Goal: Information Seeking & Learning: Learn about a topic

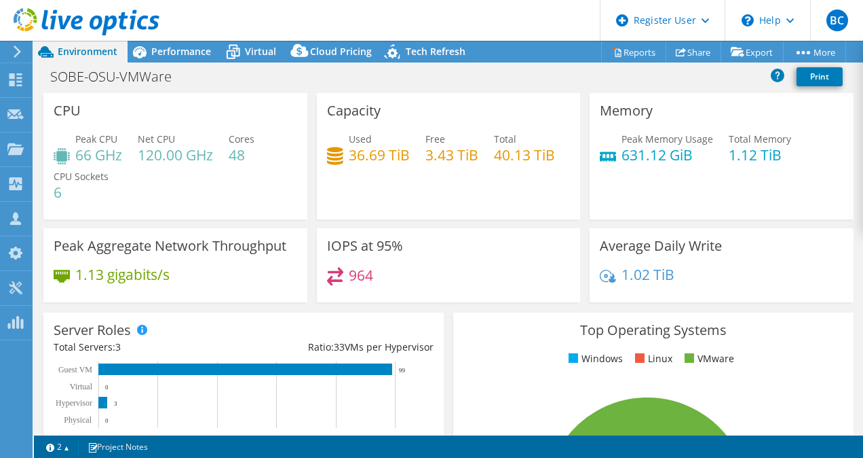
select select "USD"
click at [200, 53] on span "Performance" at bounding box center [181, 51] width 60 height 13
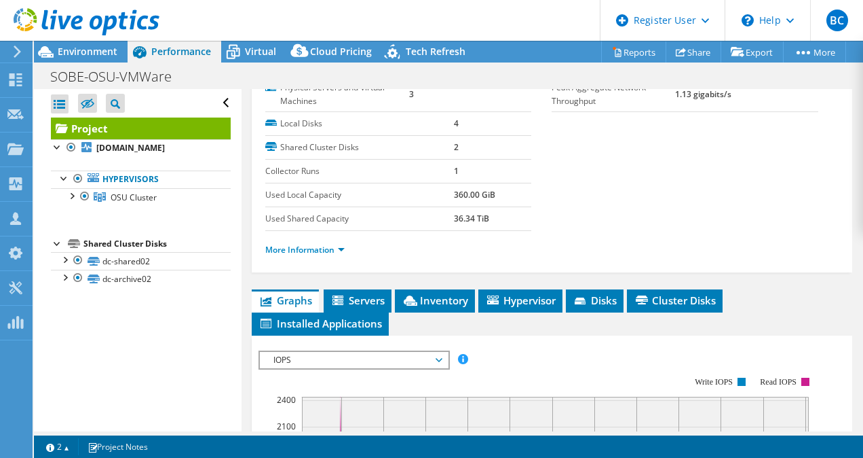
scroll to position [272, 0]
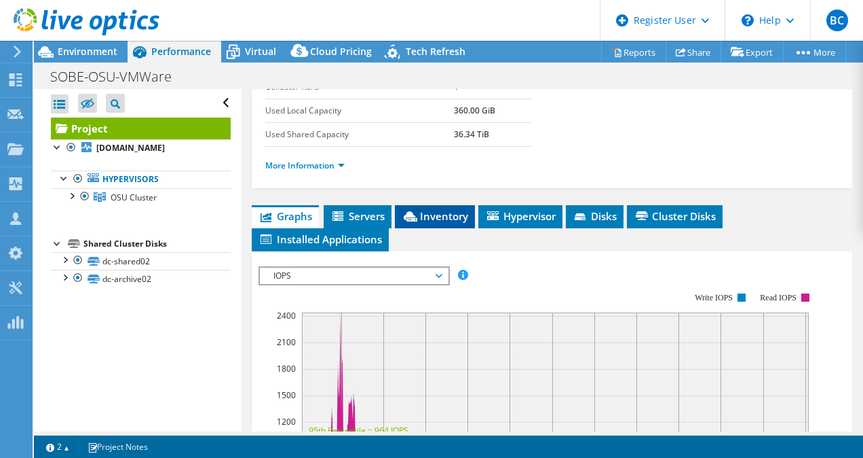
click at [453, 210] on span "Inventory" at bounding box center [435, 216] width 67 height 14
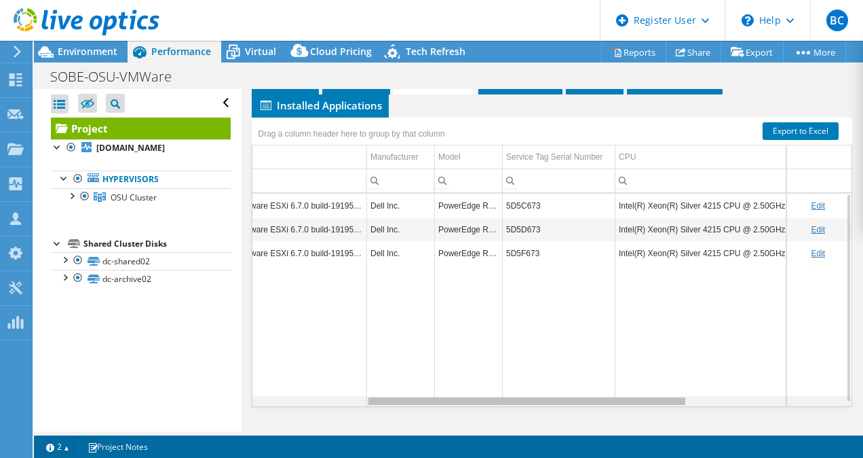
scroll to position [0, 229]
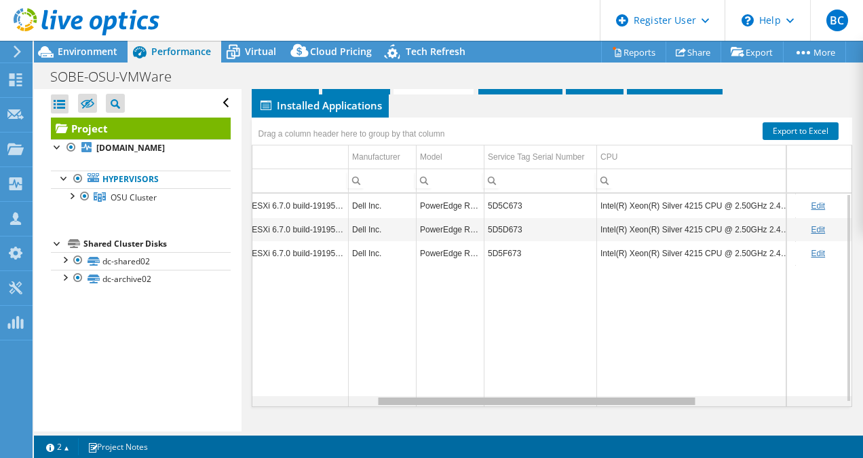
drag, startPoint x: 491, startPoint y: 395, endPoint x: 619, endPoint y: 390, distance: 128.4
click at [619, 390] on body "BC Dell User [PERSON_NAME] [PERSON_NAME][EMAIL_ADDRESS][PERSON_NAME][DOMAIN_NAM…" at bounding box center [431, 229] width 863 height 458
drag, startPoint x: 612, startPoint y: 394, endPoint x: 561, endPoint y: 394, distance: 51.6
click at [561, 394] on tr "Data grid" at bounding box center [566, 336] width 1087 height 142
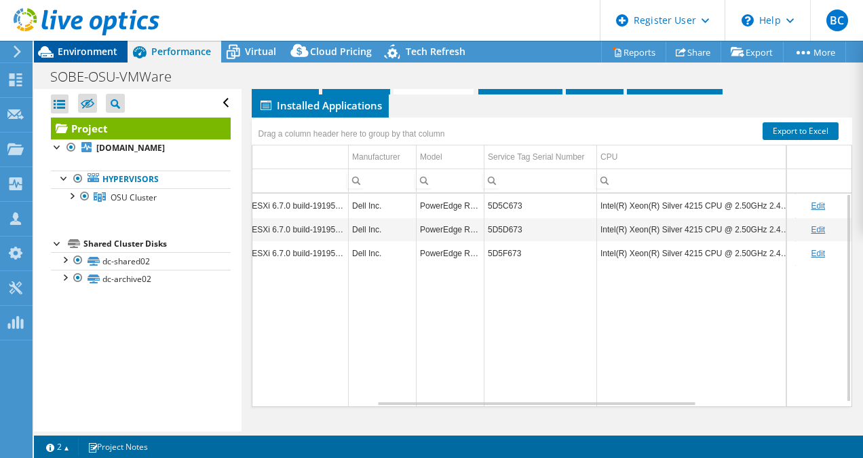
click at [98, 45] on span "Environment" at bounding box center [88, 51] width 60 height 13
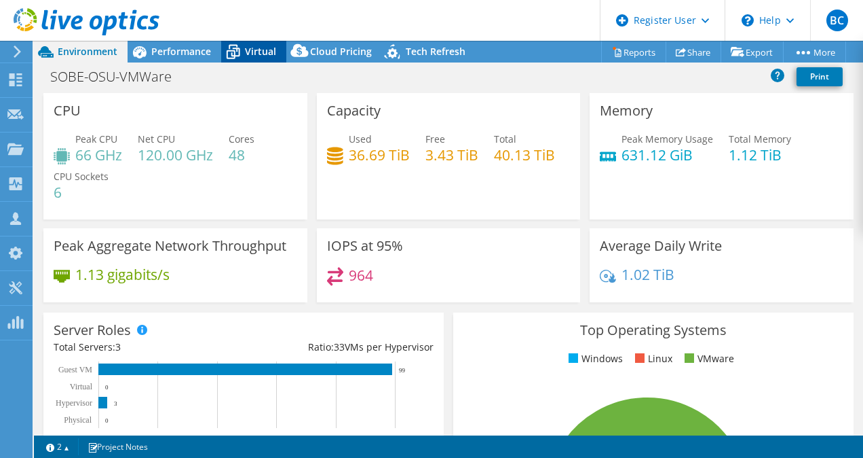
click at [246, 58] on div "Virtual" at bounding box center [253, 52] width 65 height 22
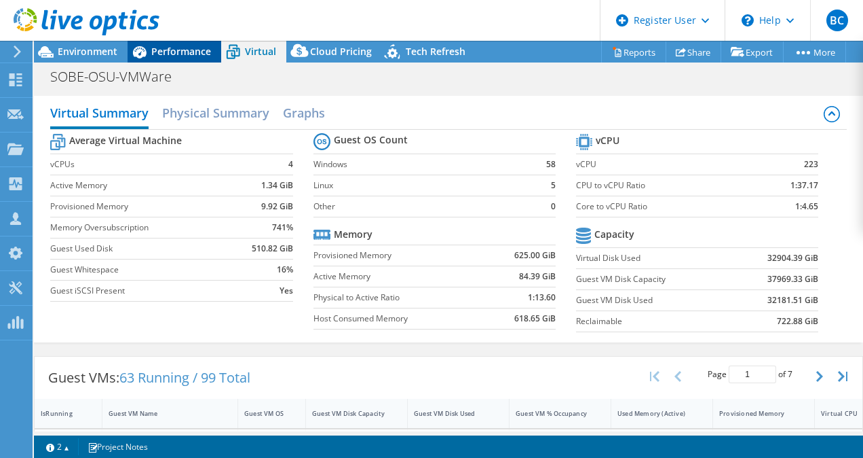
click at [195, 52] on span "Performance" at bounding box center [181, 51] width 60 height 13
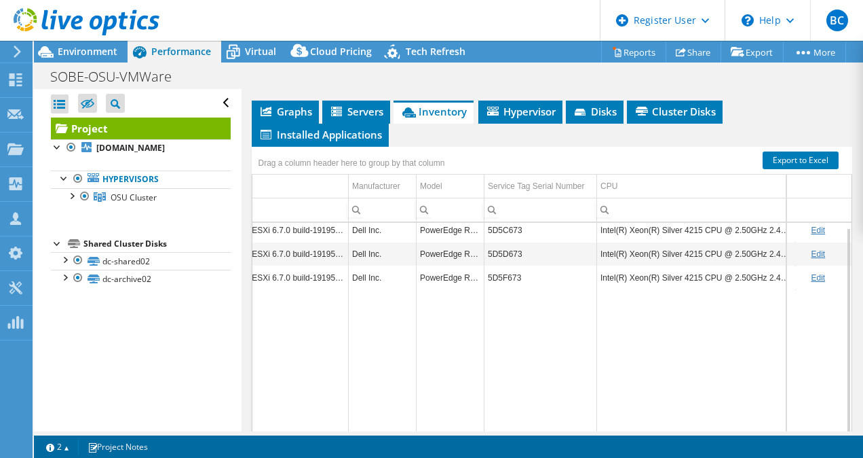
scroll to position [405, 0]
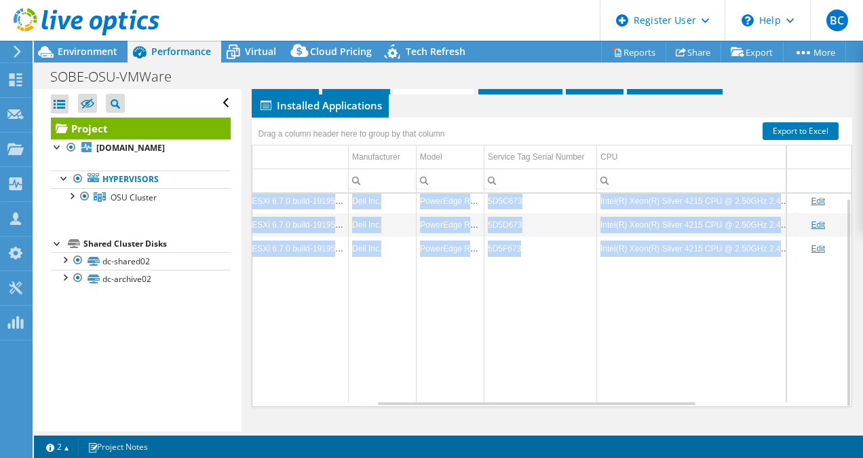
drag, startPoint x: 558, startPoint y: 394, endPoint x: 605, endPoint y: 407, distance: 49.1
click at [605, 407] on div "Project Details Prepared for: [PERSON_NAME], [PERSON_NAME][EMAIL_ADDRESS][PERSO…" at bounding box center [553, 59] width 622 height 751
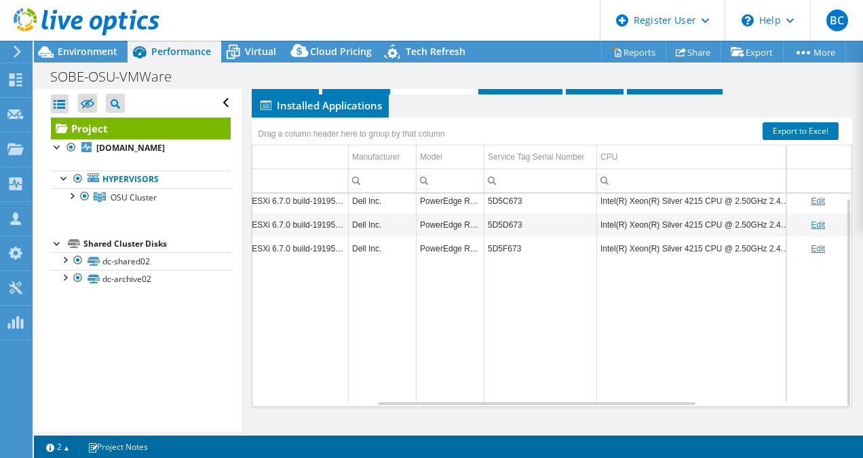
drag, startPoint x: 605, startPoint y: 407, endPoint x: 610, endPoint y: 333, distance: 73.4
click at [610, 333] on td "Data grid" at bounding box center [696, 331] width 199 height 142
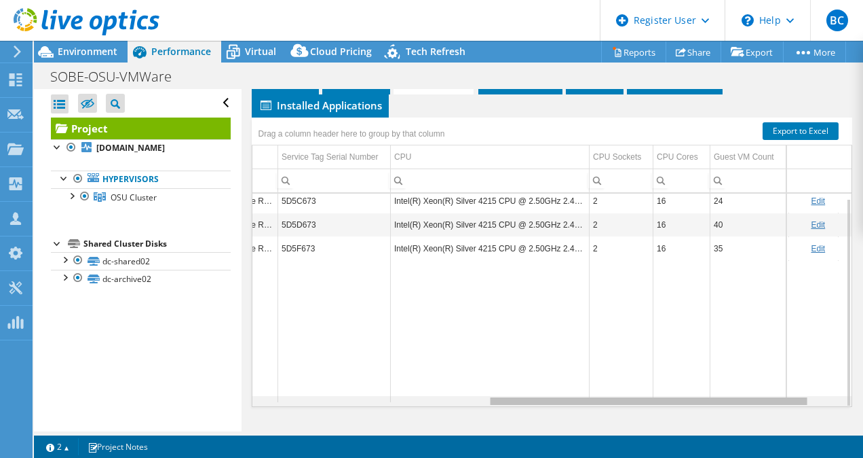
drag, startPoint x: 595, startPoint y: 395, endPoint x: 711, endPoint y: 384, distance: 116.6
click at [711, 384] on body "BC Dell User [PERSON_NAME] [PERSON_NAME][EMAIL_ADDRESS][PERSON_NAME][DOMAIN_NAM…" at bounding box center [431, 229] width 863 height 458
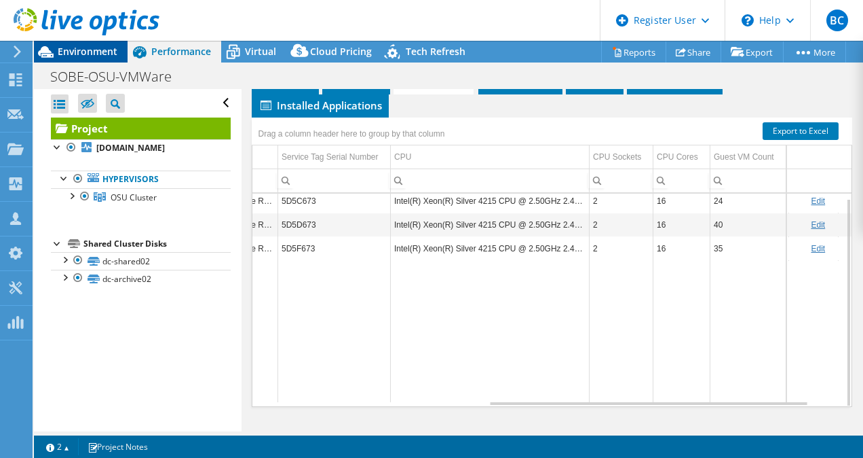
click at [114, 53] on span "Environment" at bounding box center [88, 51] width 60 height 13
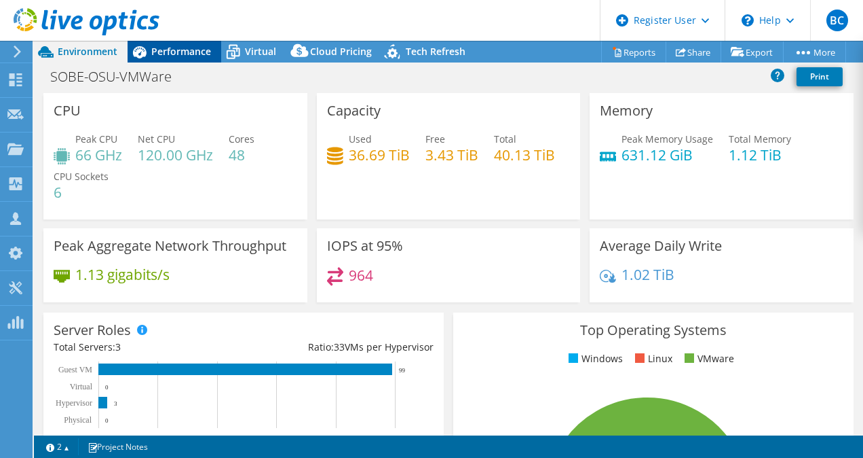
click at [186, 50] on span "Performance" at bounding box center [181, 51] width 60 height 13
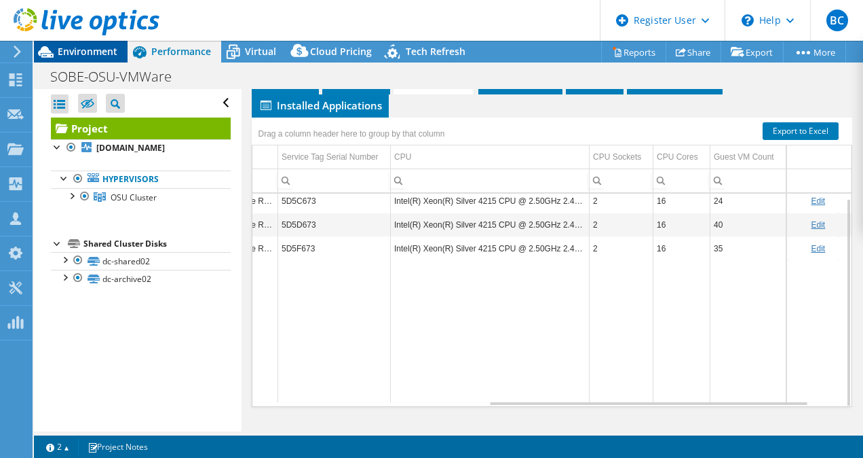
click at [99, 45] on span "Environment" at bounding box center [88, 51] width 60 height 13
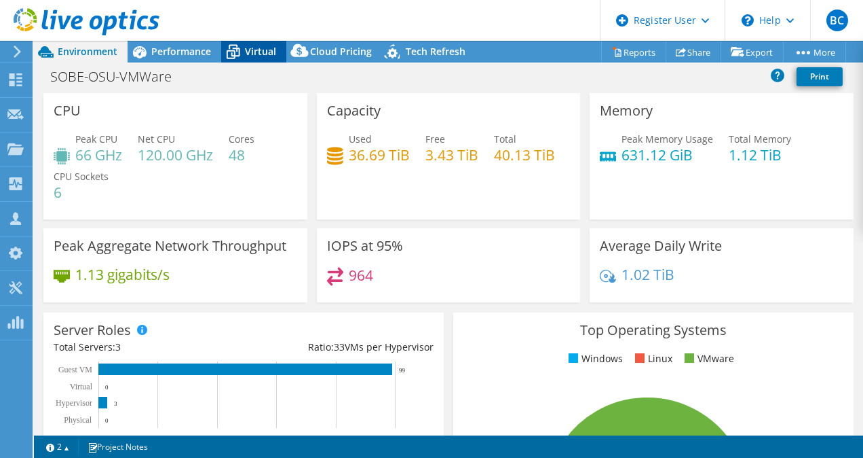
click at [254, 50] on span "Virtual" at bounding box center [260, 51] width 31 height 13
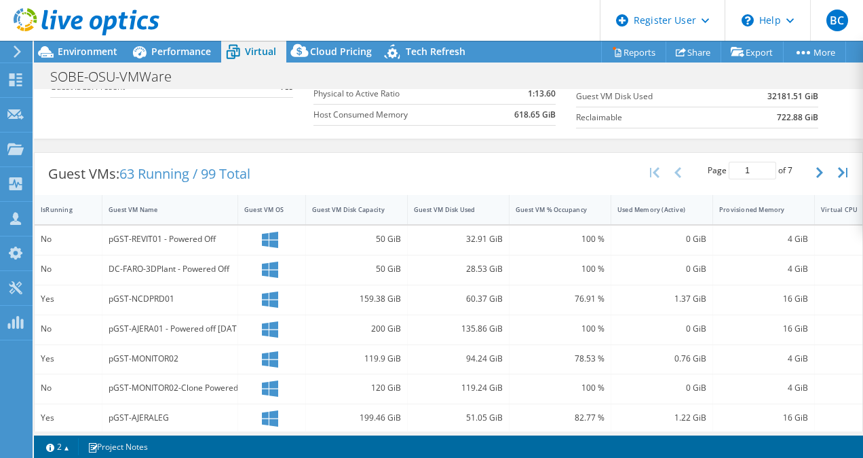
scroll to position [0, 0]
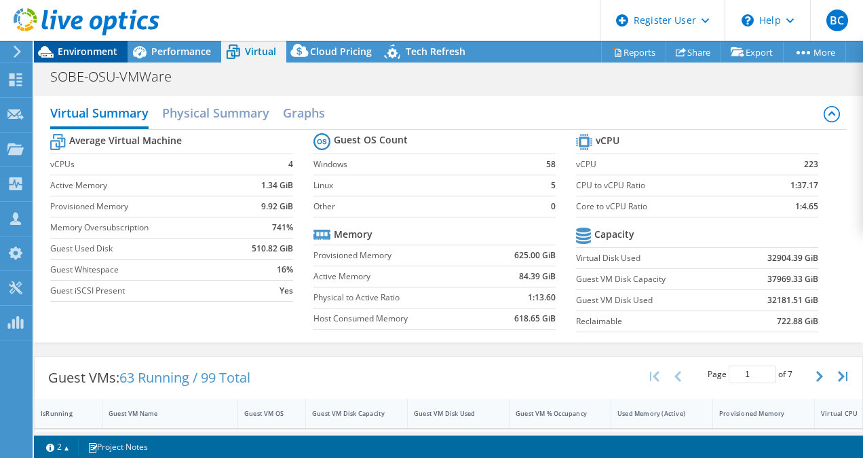
click at [110, 52] on span "Environment" at bounding box center [88, 51] width 60 height 13
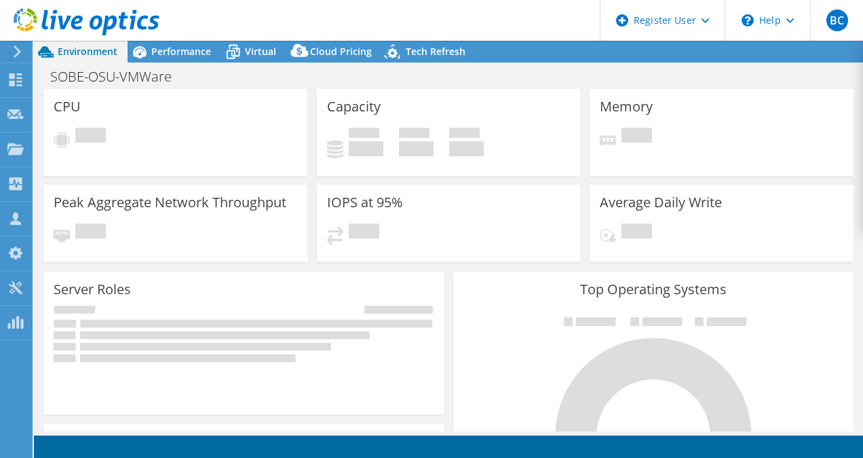
select select "USD"
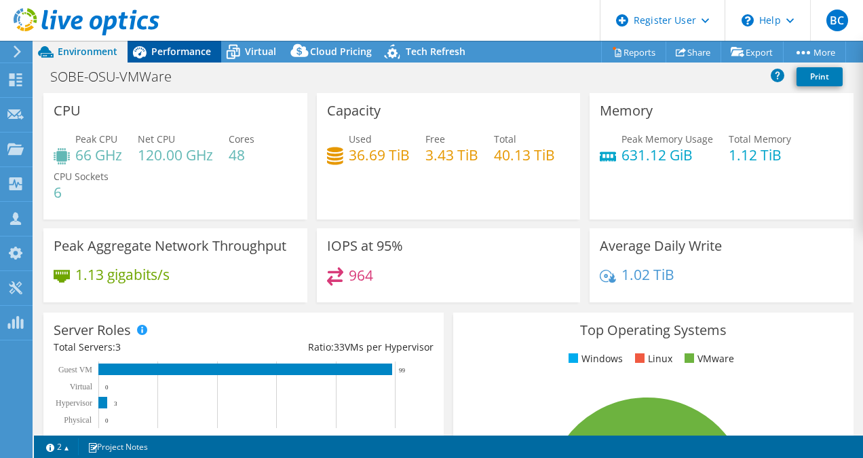
click at [182, 49] on span "Performance" at bounding box center [181, 51] width 60 height 13
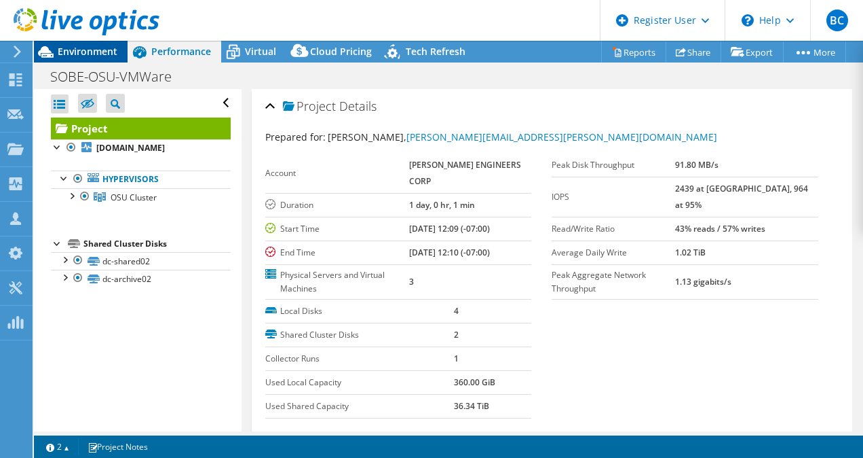
click at [90, 51] on span "Environment" at bounding box center [88, 51] width 60 height 13
